Goal: Information Seeking & Learning: Check status

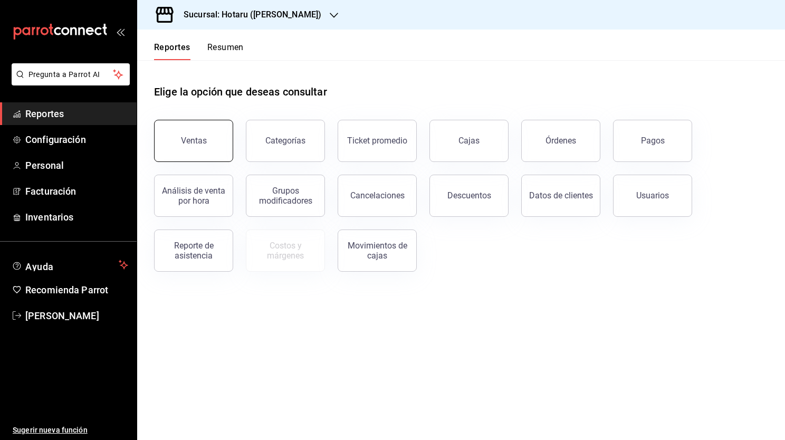
click at [207, 144] on button "Ventas" at bounding box center [193, 141] width 79 height 42
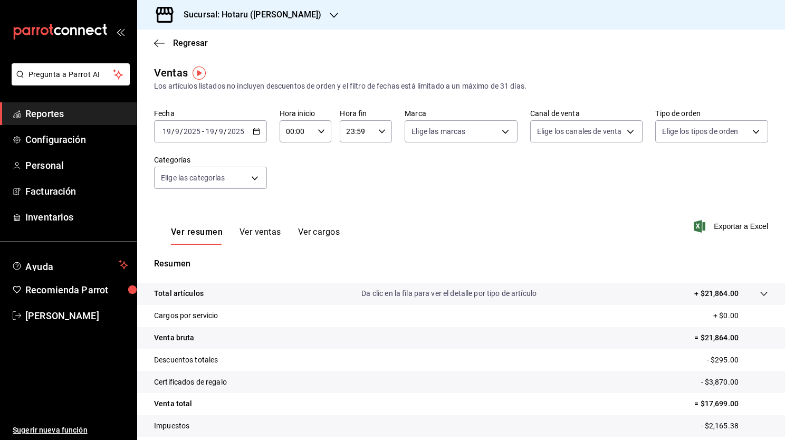
click at [255, 135] on icon "button" at bounding box center [256, 131] width 7 height 7
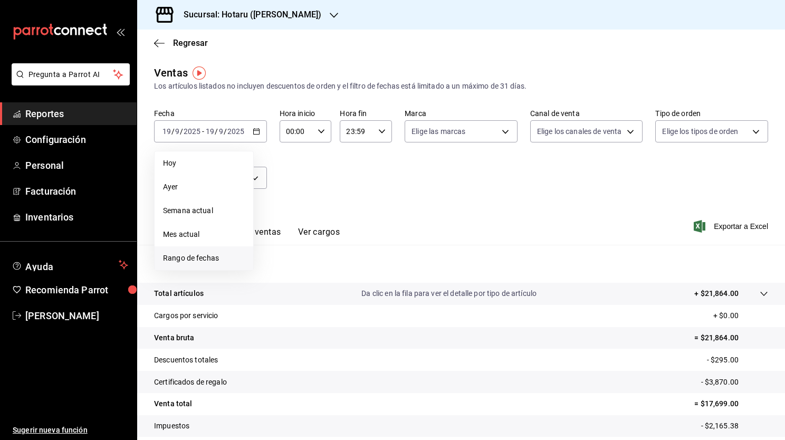
click at [211, 260] on span "Rango de fechas" at bounding box center [204, 258] width 82 height 11
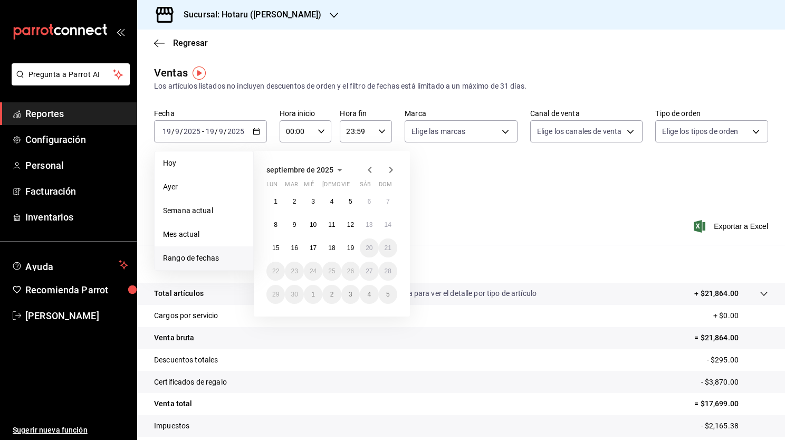
click at [506, 198] on div "Fecha [DATE] [DATE] - [DATE] [DATE] [DATE] [DATE] Semana actual Mes actual [GEO…" at bounding box center [461, 155] width 614 height 93
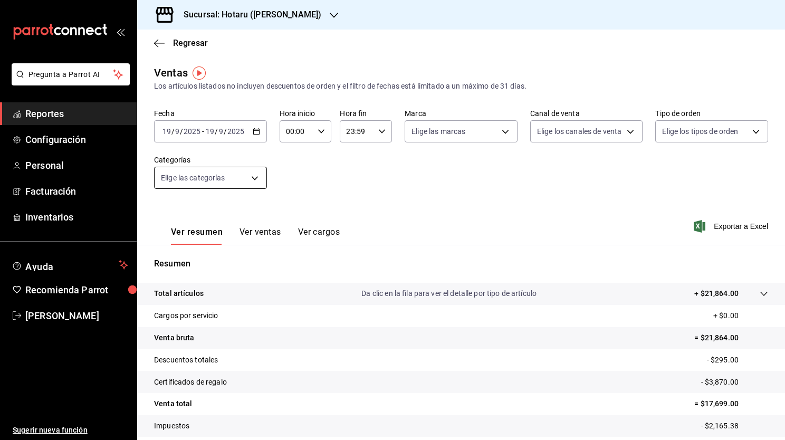
click at [254, 180] on body "Pregunta a Parrot AI Reportes Configuración Personal Facturación Inventarios Ay…" at bounding box center [392, 220] width 785 height 440
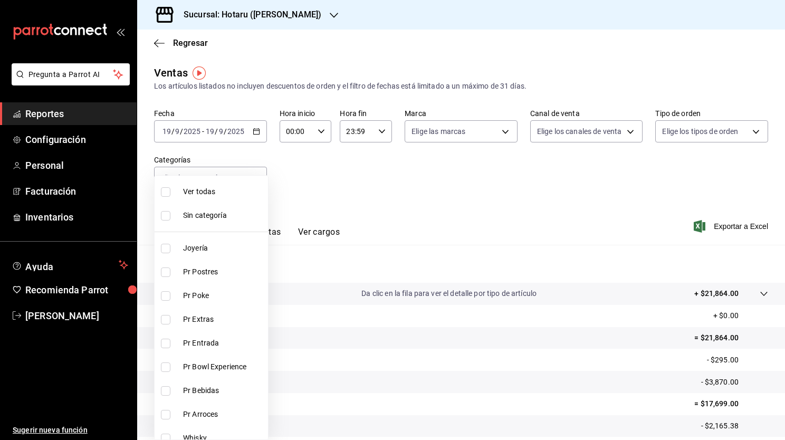
click at [288, 182] on div at bounding box center [392, 220] width 785 height 440
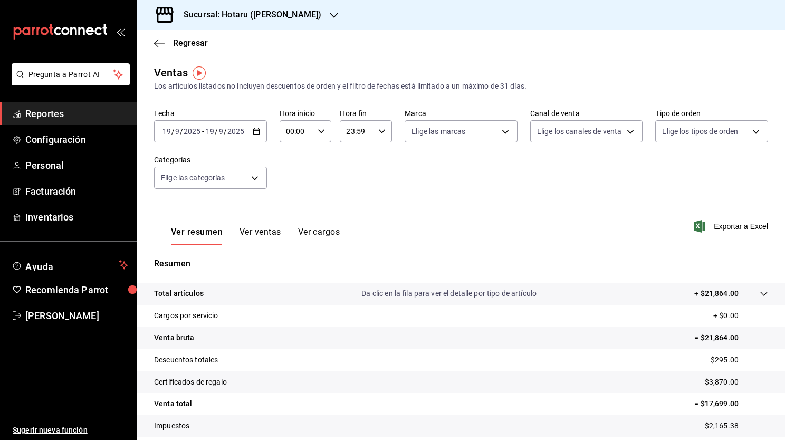
click at [454, 217] on div "Ver resumen Ver ventas Ver cargos Exportar a Excel" at bounding box center [461, 223] width 648 height 43
click at [146, 206] on div "Ver resumen Ver ventas Ver cargos Exportar a Excel" at bounding box center [461, 223] width 648 height 43
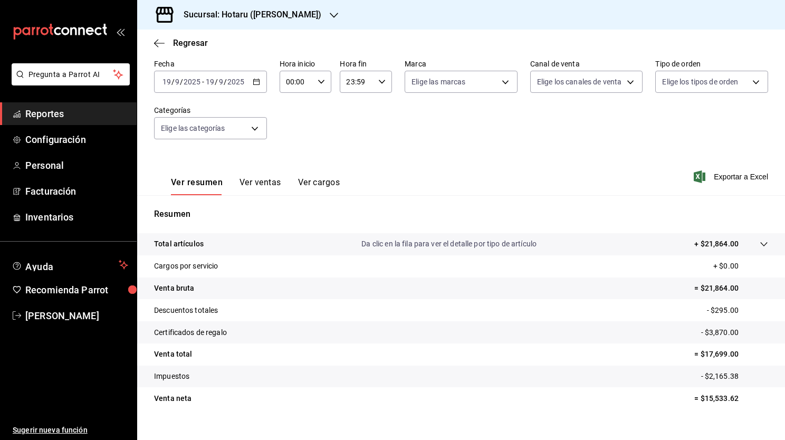
scroll to position [62, 0]
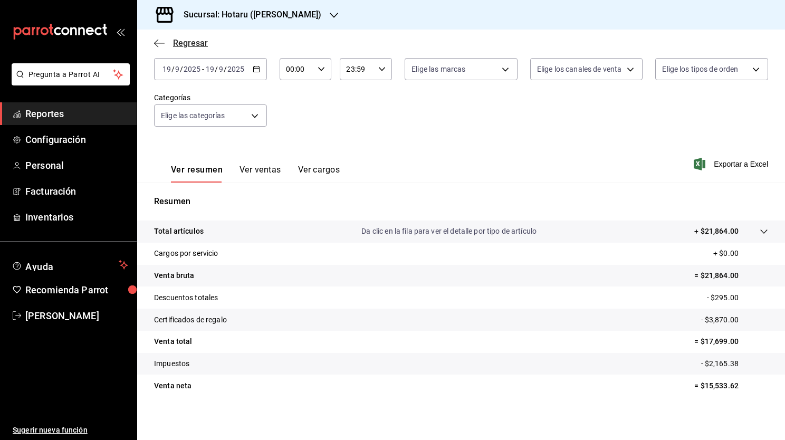
click at [159, 44] on icon "button" at bounding box center [159, 43] width 11 height 9
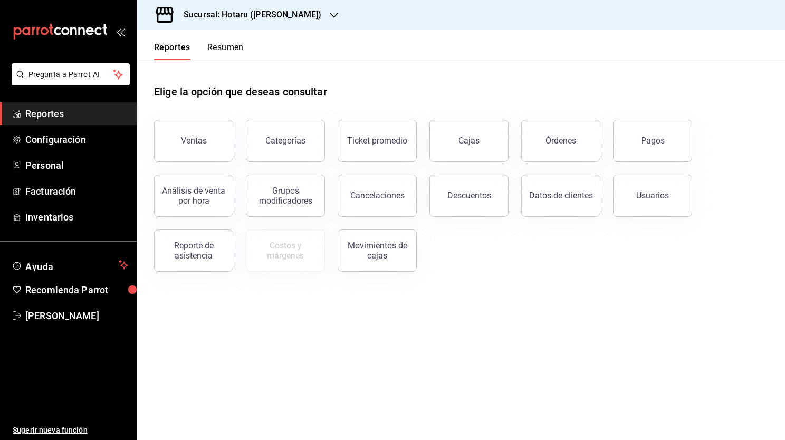
click at [269, 58] on header "Reportes Resumen" at bounding box center [461, 45] width 648 height 31
click at [168, 47] on button "Reportes" at bounding box center [172, 51] width 36 height 18
click at [330, 10] on div at bounding box center [334, 14] width 8 height 11
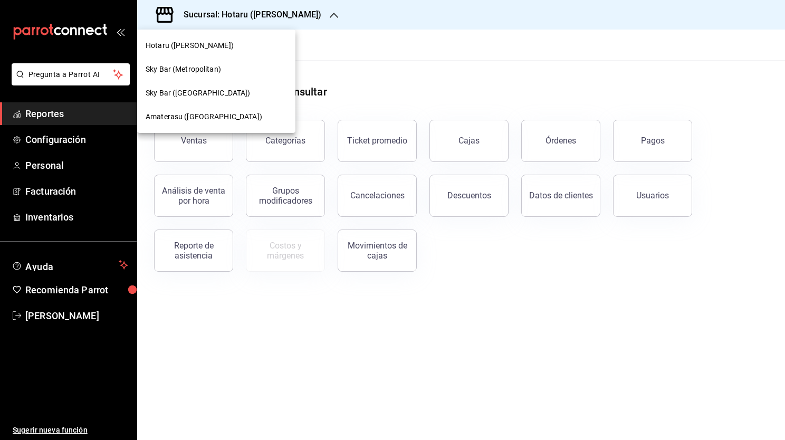
click at [235, 116] on div "Amaterasu ([GEOGRAPHIC_DATA])" at bounding box center [216, 116] width 141 height 11
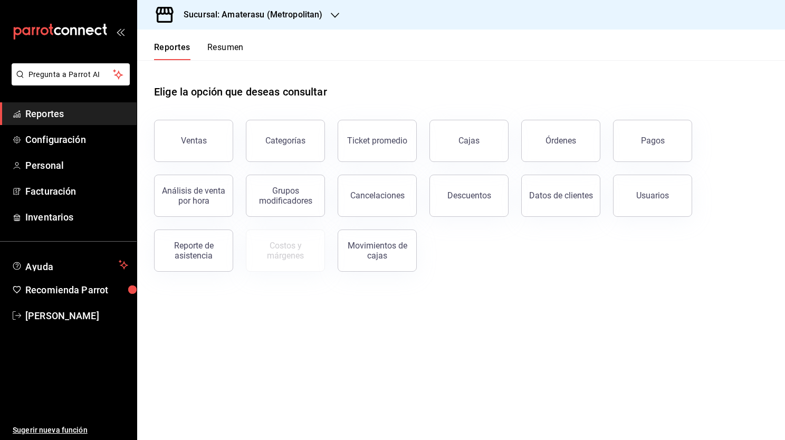
click at [165, 95] on h1 "Elige la opción que deseas consultar" at bounding box center [240, 92] width 173 height 16
drag, startPoint x: 165, startPoint y: 95, endPoint x: 215, endPoint y: 97, distance: 50.2
click at [215, 97] on h1 "Elige la opción que deseas consultar" at bounding box center [240, 92] width 173 height 16
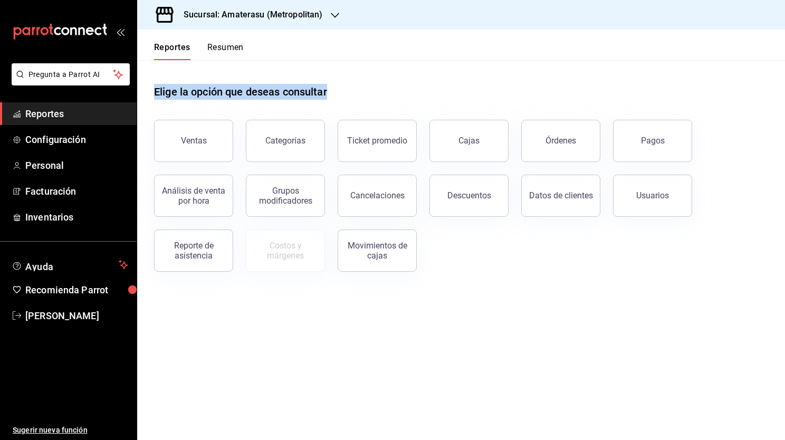
click at [233, 90] on h1 "Elige la opción que deseas consultar" at bounding box center [240, 92] width 173 height 16
click at [217, 97] on h1 "Elige la opción que deseas consultar" at bounding box center [240, 92] width 173 height 16
drag, startPoint x: 217, startPoint y: 97, endPoint x: 217, endPoint y: 88, distance: 9.0
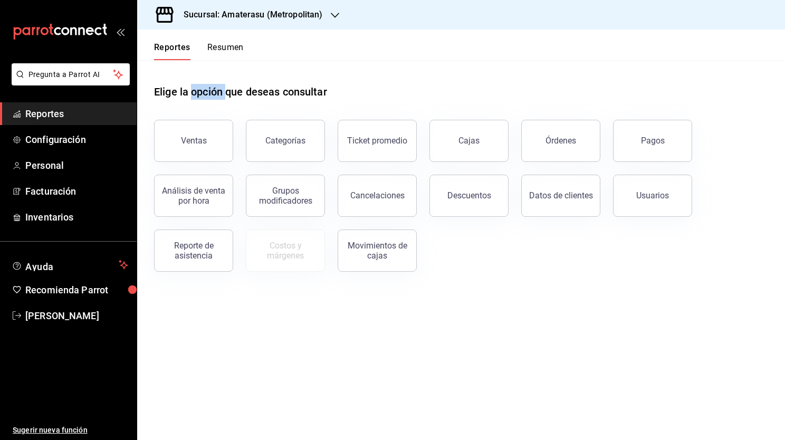
click at [217, 88] on h1 "Elige la opción que deseas consultar" at bounding box center [240, 92] width 173 height 16
click at [228, 96] on h1 "Elige la opción que deseas consultar" at bounding box center [240, 92] width 173 height 16
drag, startPoint x: 228, startPoint y: 96, endPoint x: 261, endPoint y: 93, distance: 33.4
click at [261, 93] on h1 "Elige la opción que deseas consultar" at bounding box center [240, 92] width 173 height 16
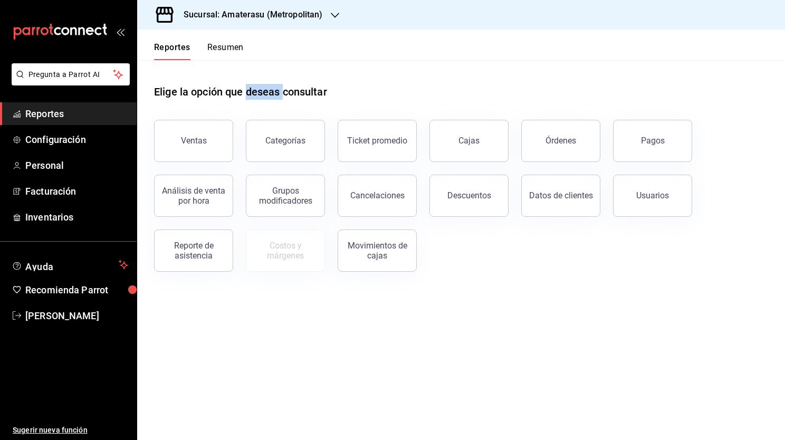
click at [261, 93] on h1 "Elige la opción que deseas consultar" at bounding box center [240, 92] width 173 height 16
drag, startPoint x: 261, startPoint y: 93, endPoint x: 218, endPoint y: 92, distance: 43.3
click at [218, 92] on h1 "Elige la opción que deseas consultar" at bounding box center [240, 92] width 173 height 16
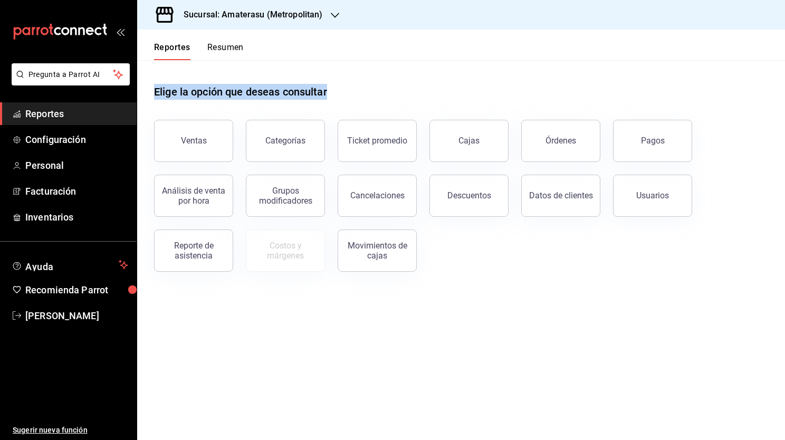
drag, startPoint x: 218, startPoint y: 92, endPoint x: 166, endPoint y: 91, distance: 52.3
click at [166, 91] on h1 "Elige la opción que deseas consultar" at bounding box center [240, 92] width 173 height 16
click at [213, 99] on h1 "Elige la opción que deseas consultar" at bounding box center [240, 92] width 173 height 16
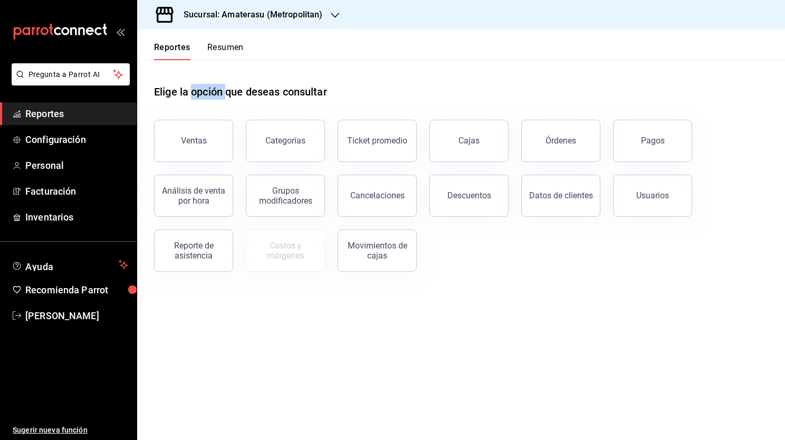
click at [213, 99] on h1 "Elige la opción que deseas consultar" at bounding box center [240, 92] width 173 height 16
click at [185, 158] on button "Ventas" at bounding box center [193, 141] width 79 height 42
